Goal: Task Accomplishment & Management: Use online tool/utility

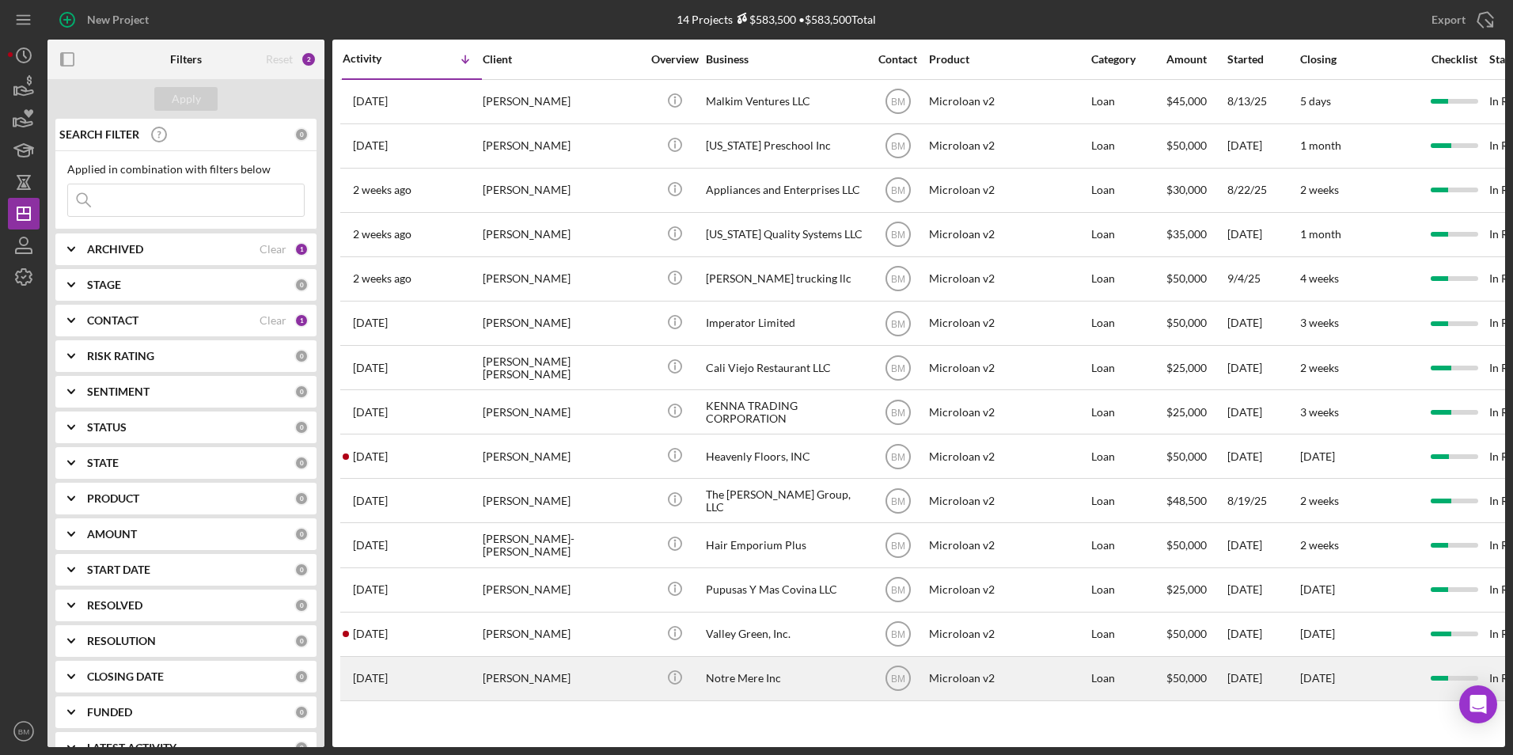
click at [764, 695] on div "Notre Mere Inc" at bounding box center [785, 678] width 158 height 42
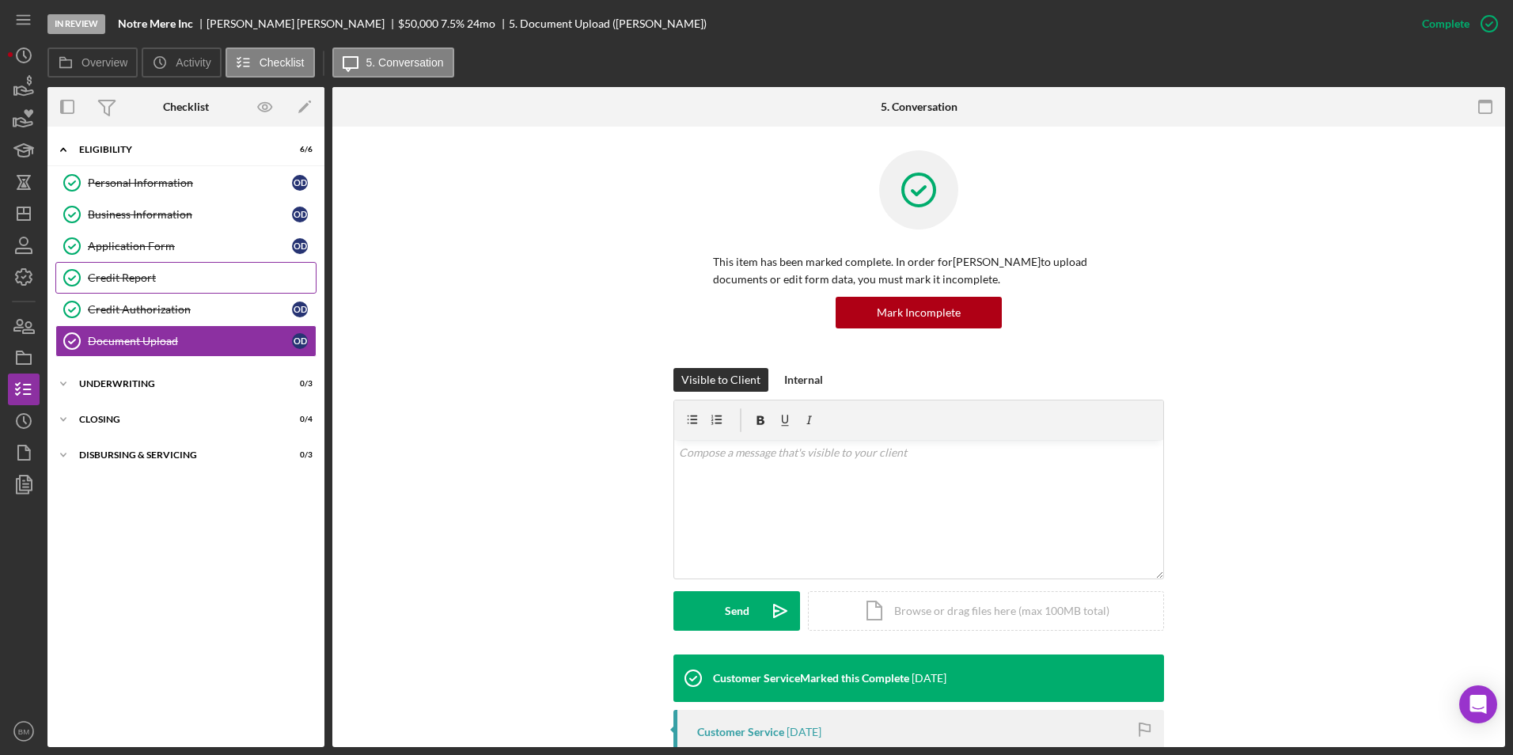
click at [188, 276] on div "Credit Report" at bounding box center [202, 277] width 228 height 13
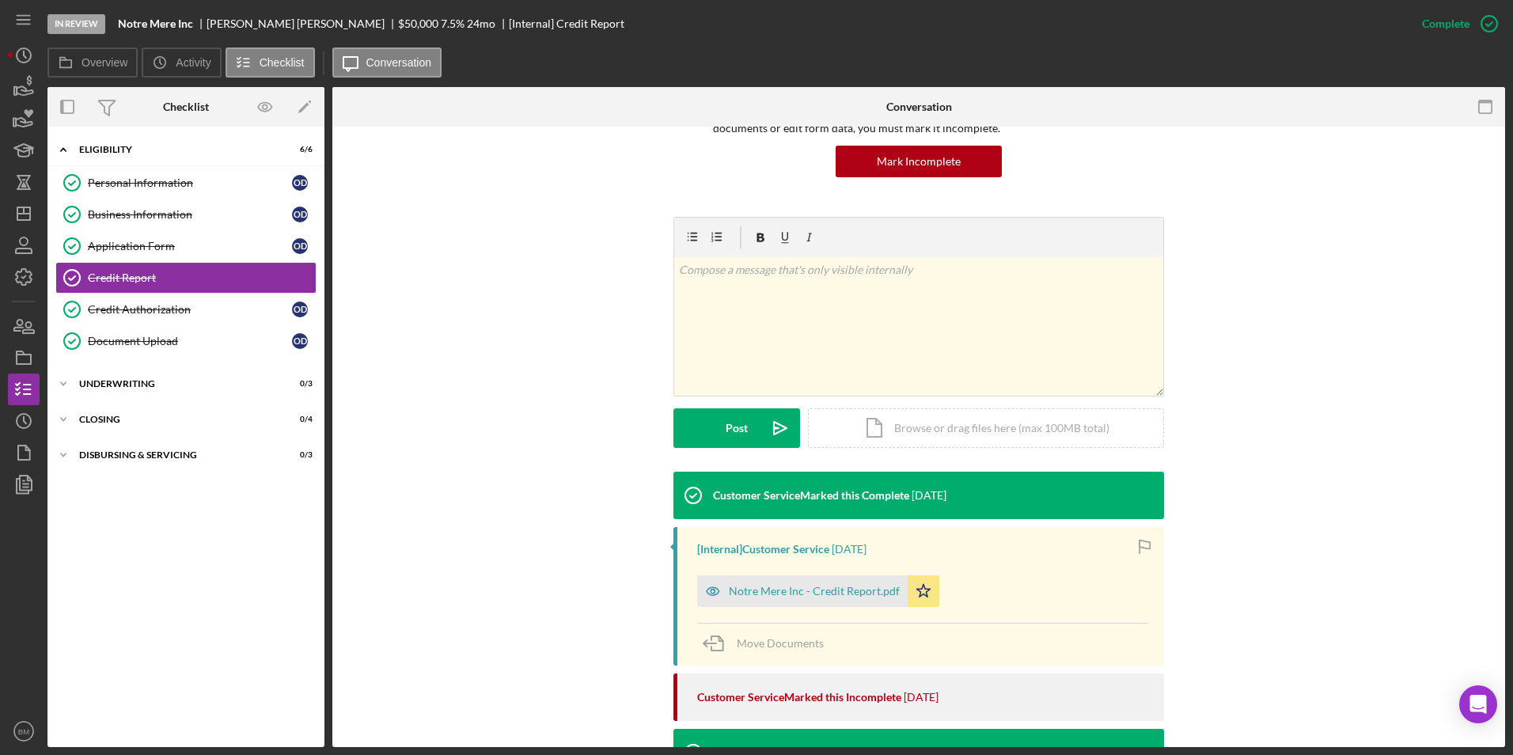
scroll to position [316, 0]
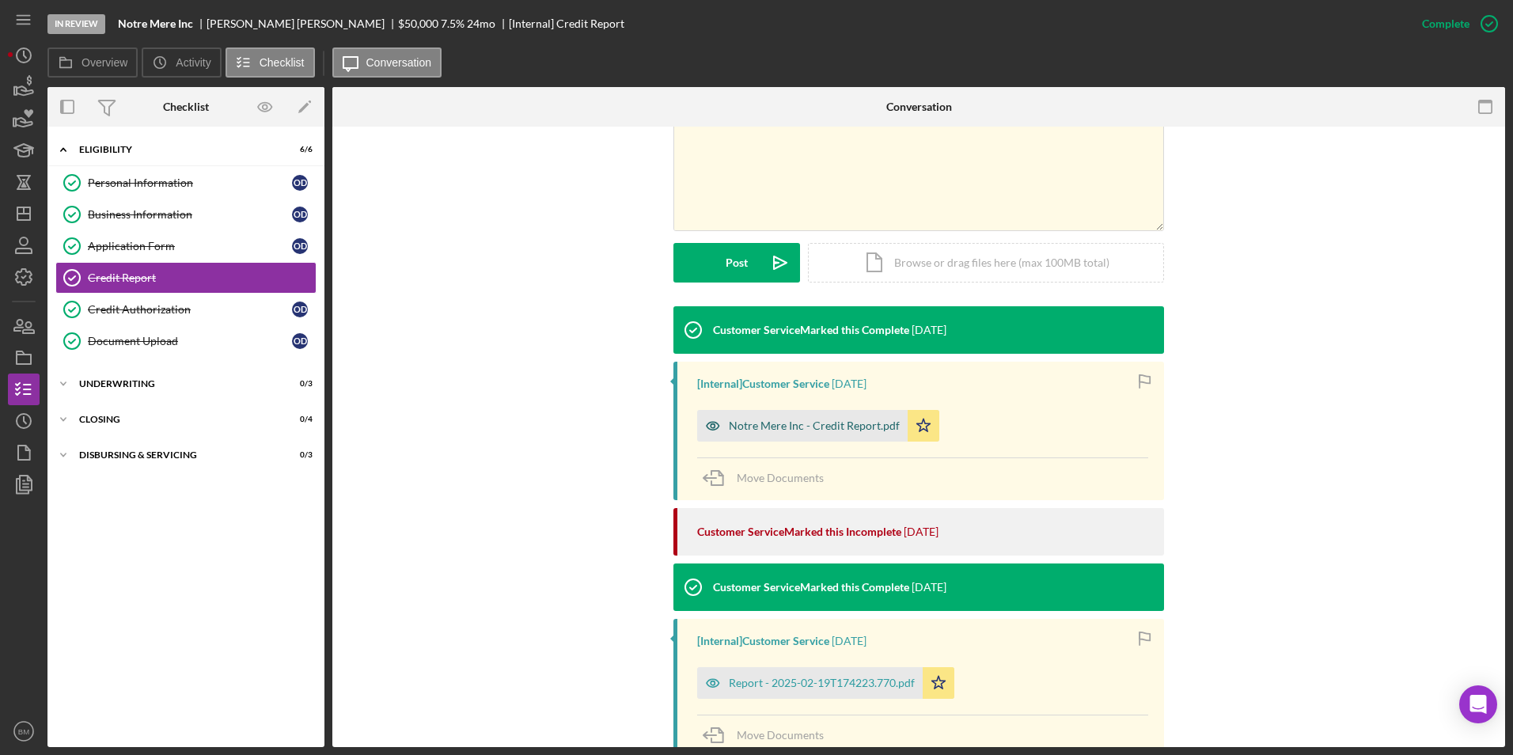
click at [760, 426] on div "Notre Mere Inc - Credit Report.pdf" at bounding box center [814, 425] width 171 height 13
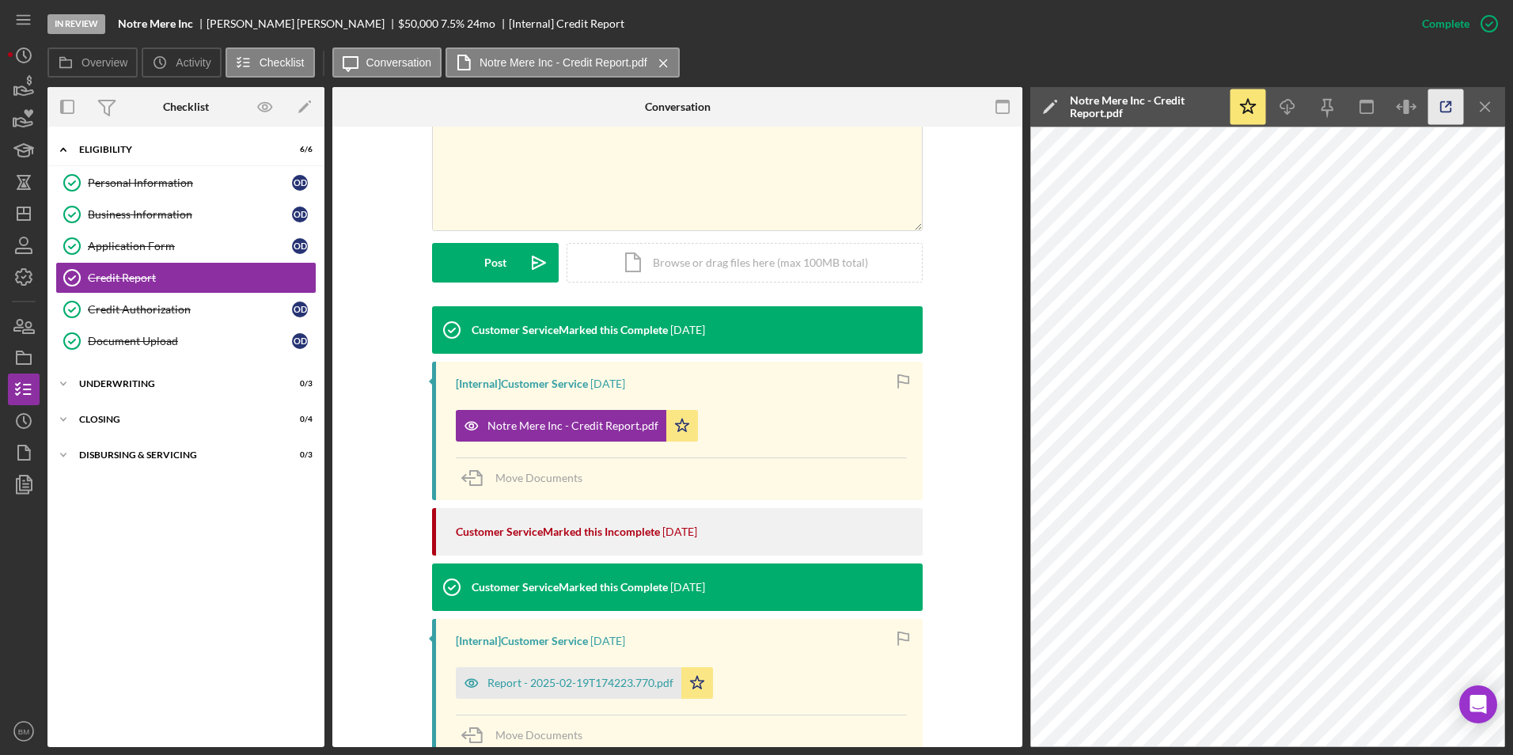
click at [1451, 110] on icon "button" at bounding box center [1446, 107] width 10 height 10
click at [16, 222] on icon "Icon/Dashboard" at bounding box center [24, 214] width 40 height 40
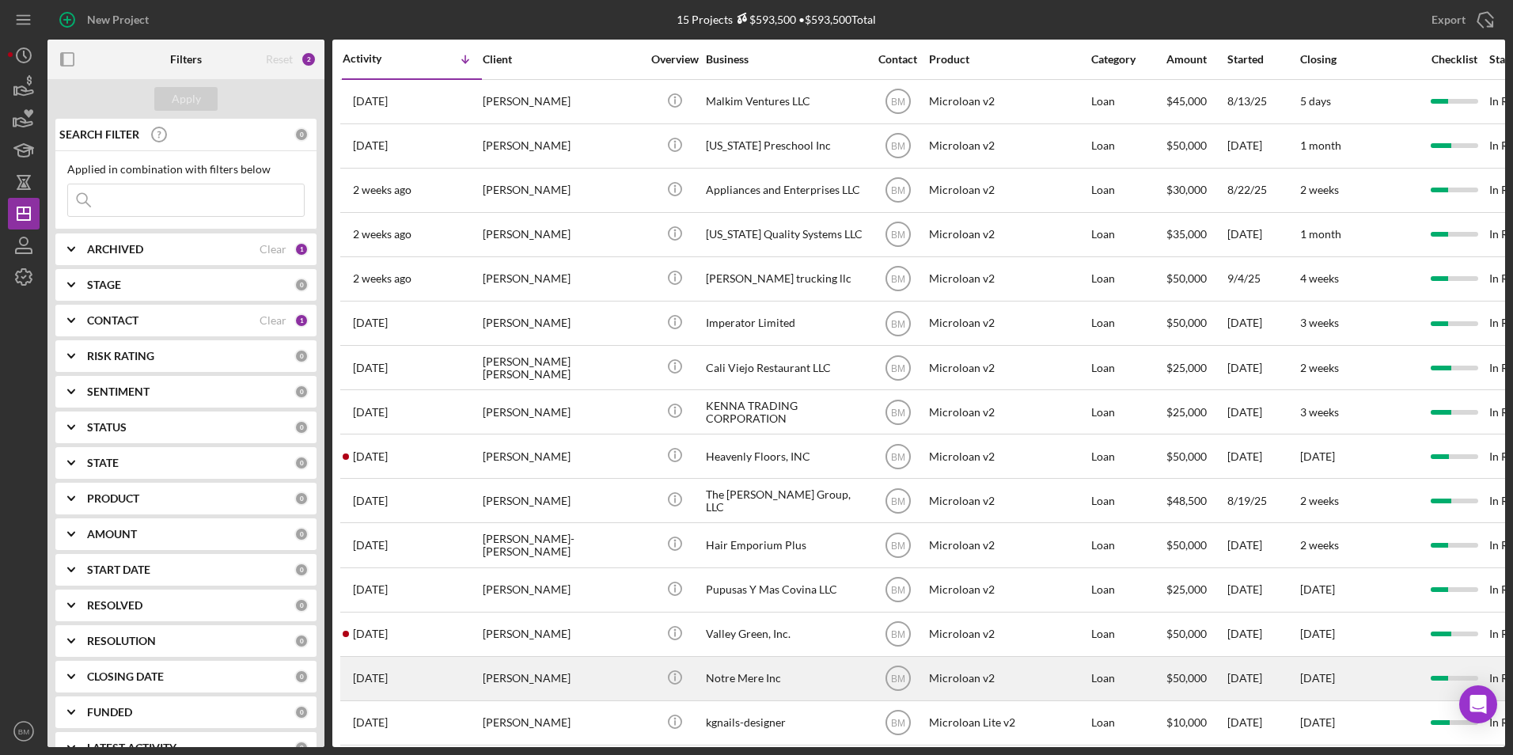
click at [769, 672] on div "Notre Mere Inc" at bounding box center [785, 678] width 158 height 42
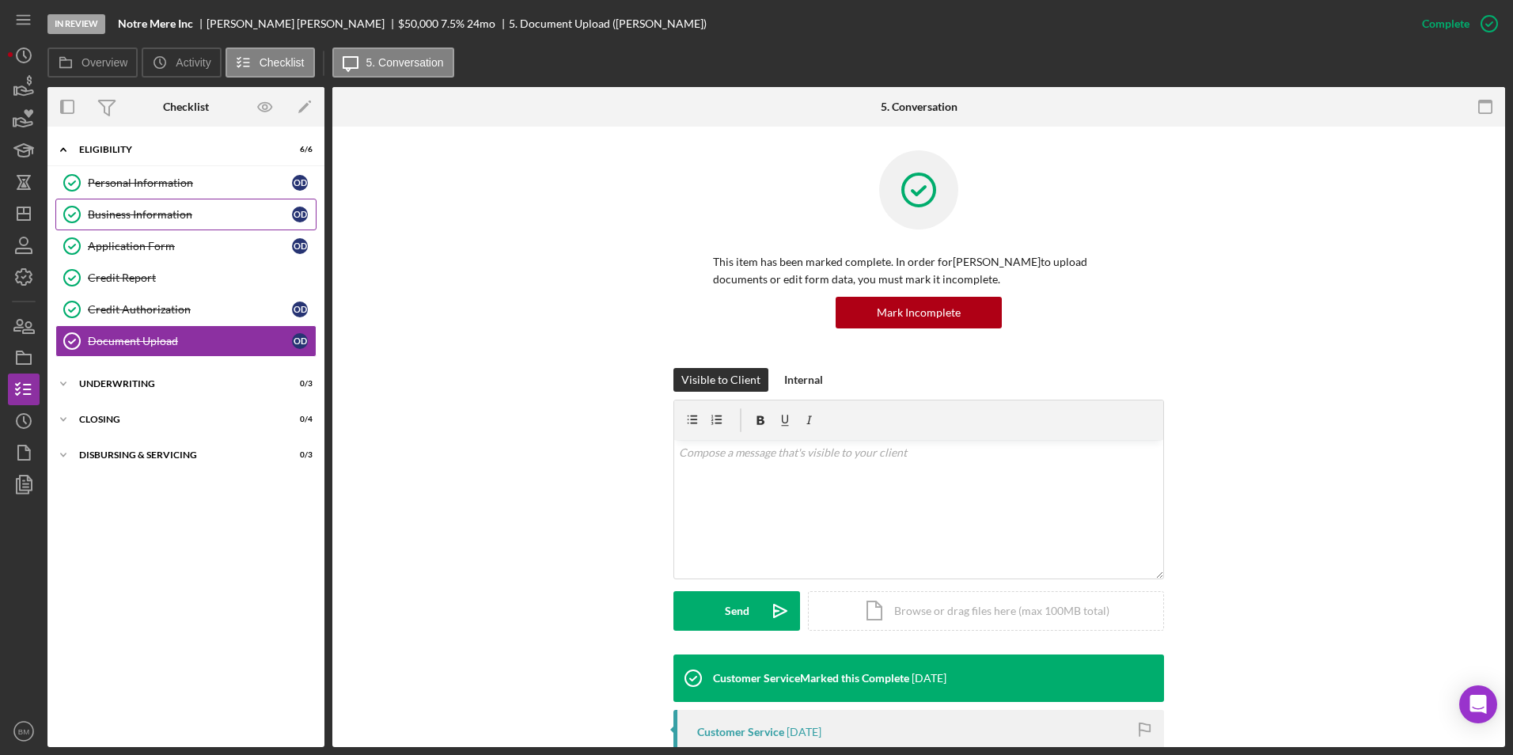
click at [116, 217] on div "Business Information" at bounding box center [190, 214] width 204 height 13
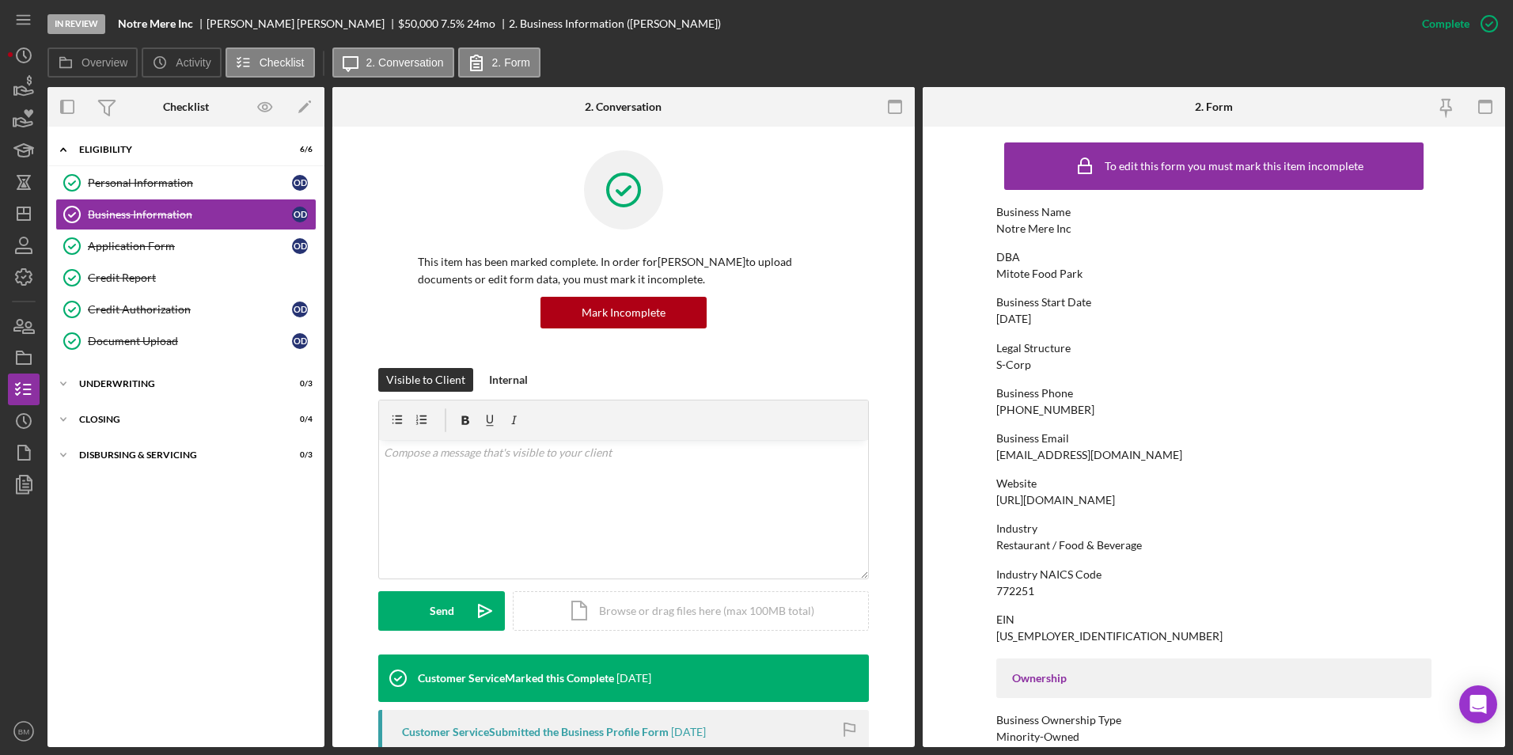
click at [1078, 453] on div "[EMAIL_ADDRESS][DOMAIN_NAME]" at bounding box center [1089, 455] width 186 height 13
copy div "[EMAIL_ADDRESS][DOMAIN_NAME]"
